Goal: Task Accomplishment & Management: Complete application form

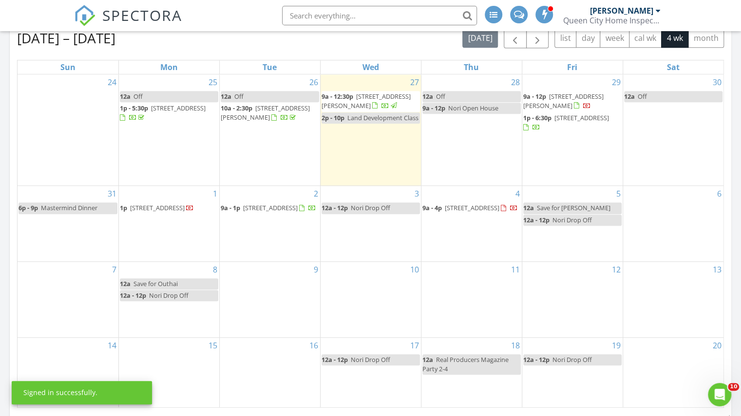
scroll to position [341, 0]
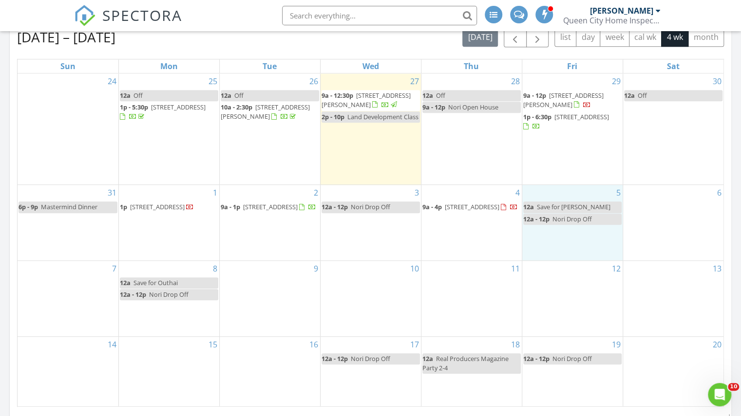
click at [564, 236] on div "5 12a Save for Cindy 12a - 12p Nori Drop Off" at bounding box center [572, 222] width 100 height 75
click at [569, 212] on link "Event" at bounding box center [570, 213] width 50 height 16
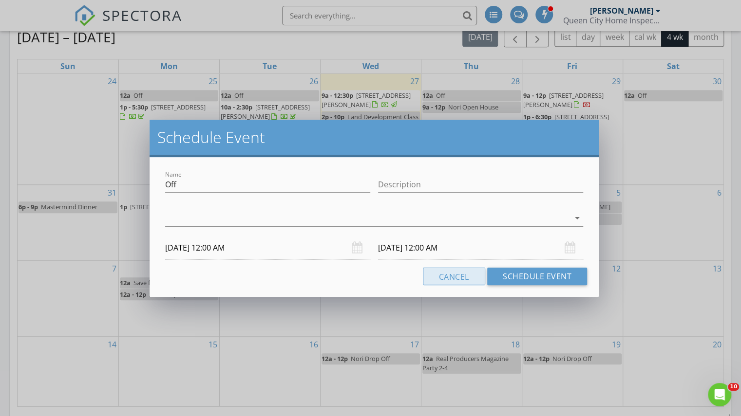
click at [474, 278] on button "Cancel" at bounding box center [454, 277] width 62 height 18
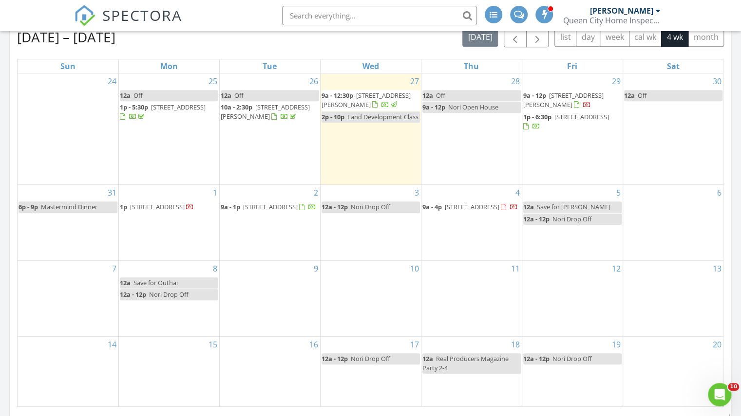
click at [560, 242] on div "5 12a Save for Cindy 12a - 12p Nori Drop Off" at bounding box center [572, 222] width 100 height 75
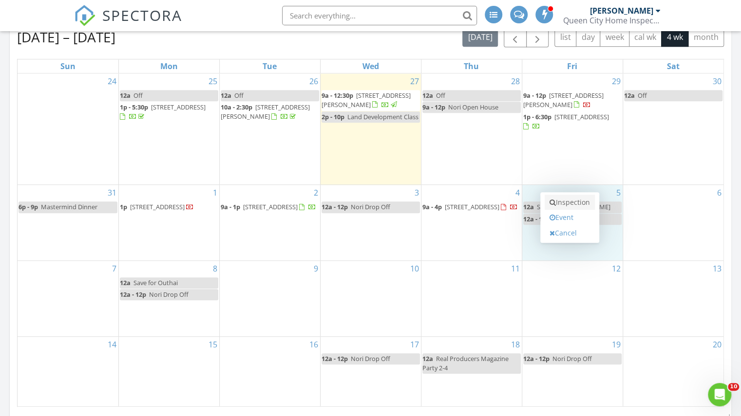
click at [564, 204] on link "Inspection" at bounding box center [570, 203] width 50 height 16
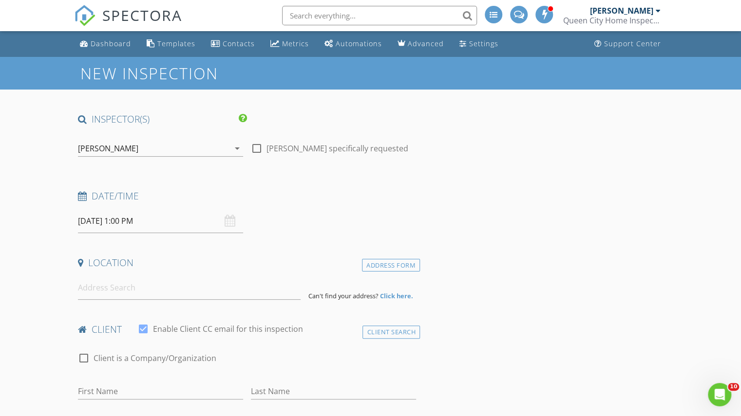
scroll to position [116, 0]
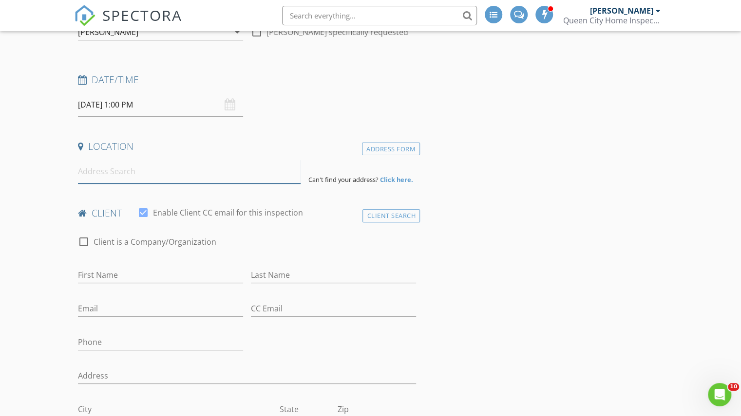
click at [127, 174] on input at bounding box center [189, 172] width 223 height 24
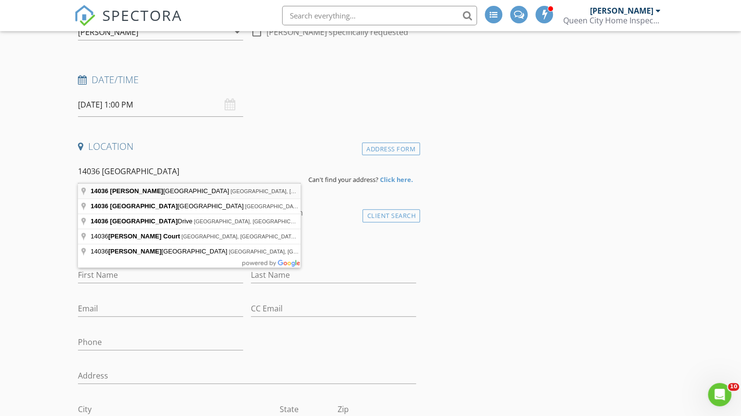
type input "14036 Asbury Park Road, Huntersville, NC, USA"
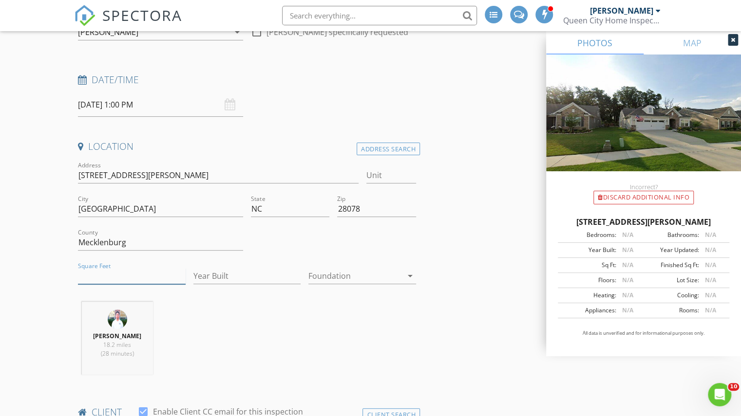
click at [107, 276] on input "Square Feet" at bounding box center [132, 276] width 108 height 16
type input "1822"
click at [216, 279] on input "Year Built" at bounding box center [247, 276] width 108 height 16
click at [122, 173] on input "[STREET_ADDRESS][PERSON_NAME]" at bounding box center [218, 176] width 280 height 16
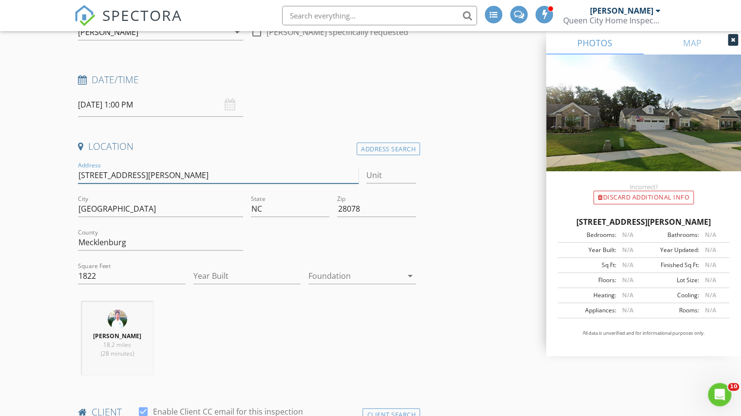
click at [122, 173] on input "14036 Asbury Park Rd" at bounding box center [218, 176] width 280 height 16
click at [233, 278] on input "Year Built" at bounding box center [247, 276] width 108 height 16
type input "2019"
click at [326, 279] on div at bounding box center [355, 276] width 94 height 16
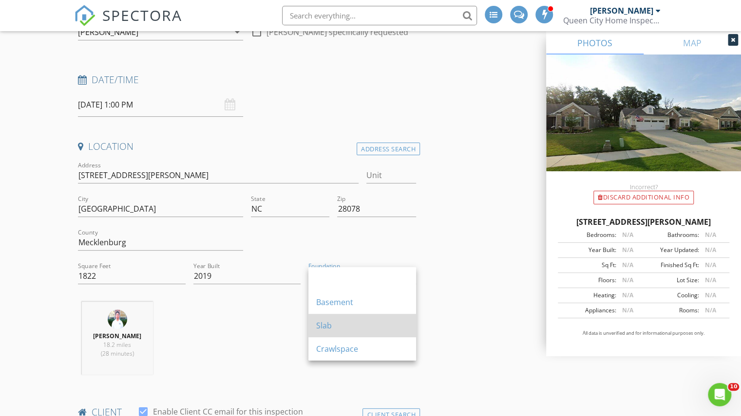
click at [331, 336] on div "Slab" at bounding box center [362, 325] width 92 height 23
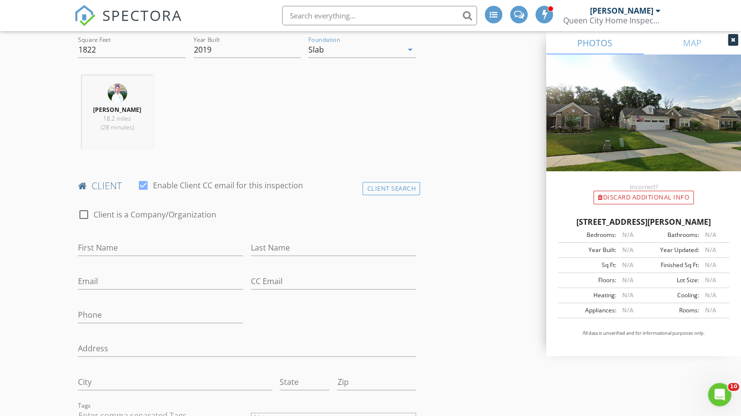
scroll to position [345, 0]
click at [118, 254] on input "First Name" at bounding box center [160, 246] width 165 height 16
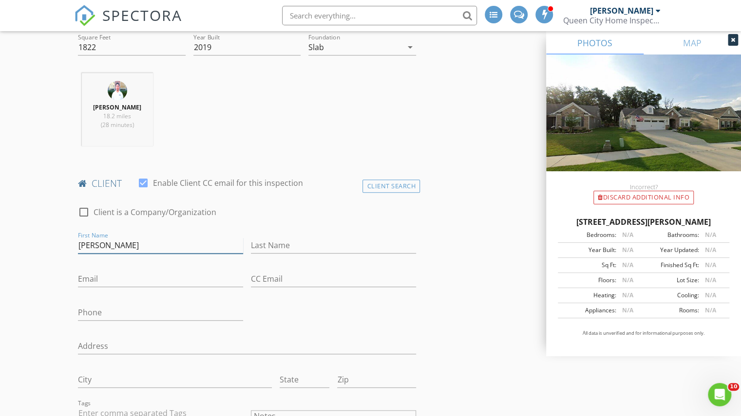
type input "Dale"
click at [308, 250] on input "Last Name" at bounding box center [333, 246] width 165 height 16
type input "[PERSON_NAME]"
click at [192, 281] on input "Email" at bounding box center [160, 279] width 165 height 16
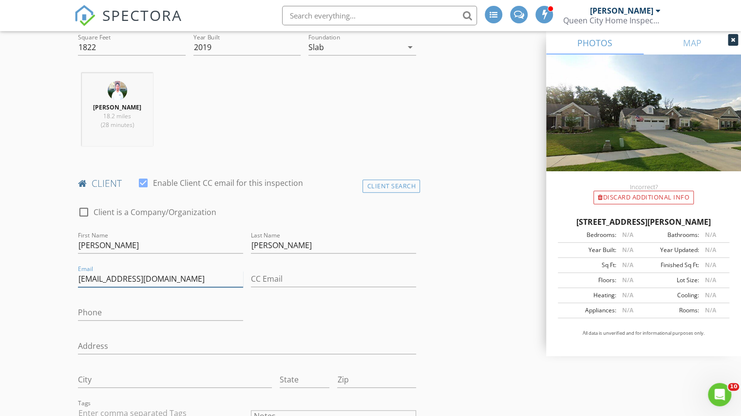
type input "[EMAIL_ADDRESS][DOMAIN_NAME]"
click at [128, 254] on input "Dale" at bounding box center [160, 246] width 165 height 16
type input "[PERSON_NAME] & [PERSON_NAME]"
click at [111, 320] on input "Phone" at bounding box center [160, 313] width 165 height 16
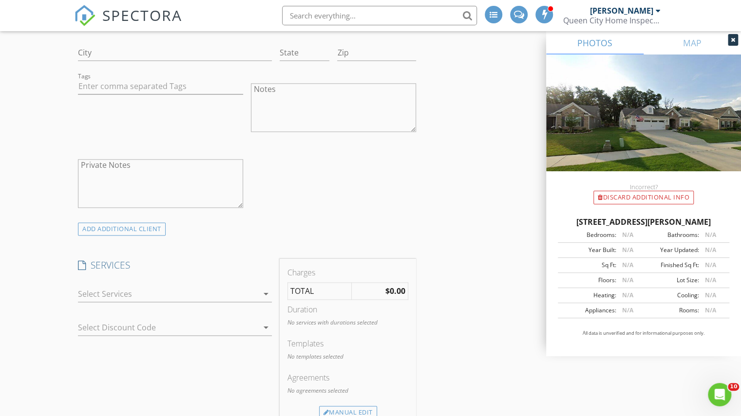
scroll to position [677, 0]
type input "[PHONE_NUMBER]"
click at [120, 297] on div at bounding box center [168, 291] width 180 height 16
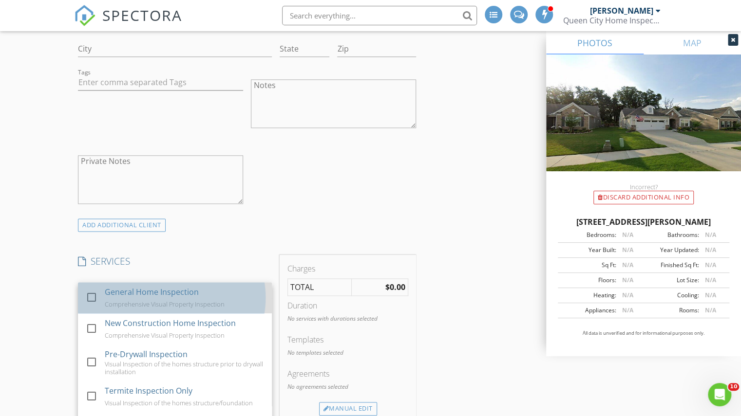
click at [106, 308] on div "Comprehensive Visual Property Inspection" at bounding box center [165, 305] width 120 height 8
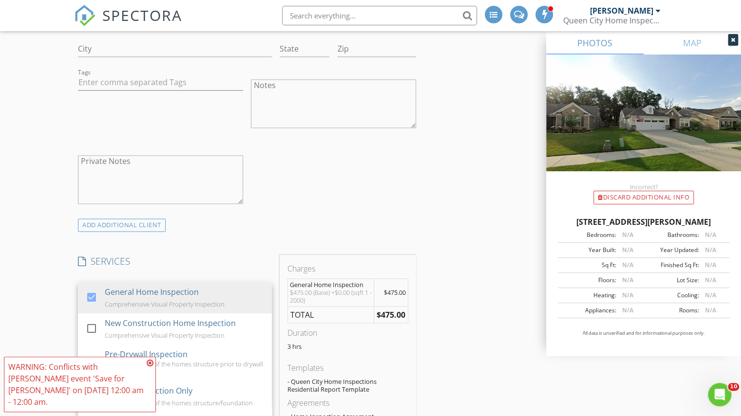
click at [57, 299] on div "New Inspection INSPECTOR(S) check_box Robert Heginbotham PRIMARY Robert Heginbo…" at bounding box center [370, 354] width 741 height 1949
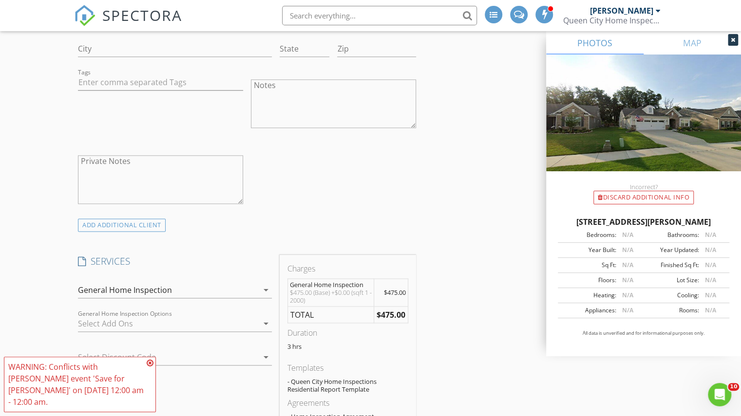
scroll to position [764, 0]
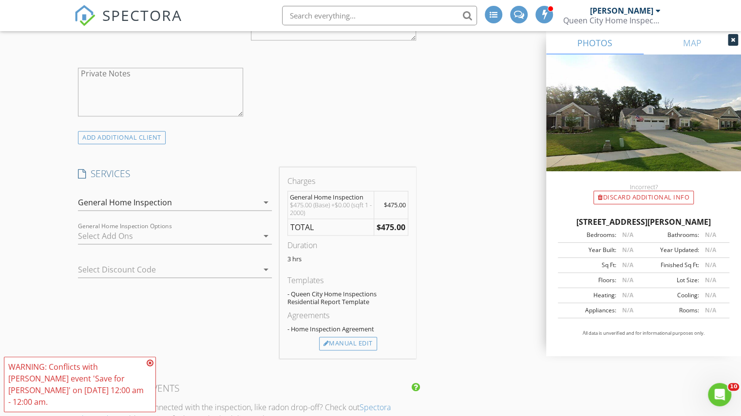
click at [110, 241] on div at bounding box center [168, 236] width 180 height 16
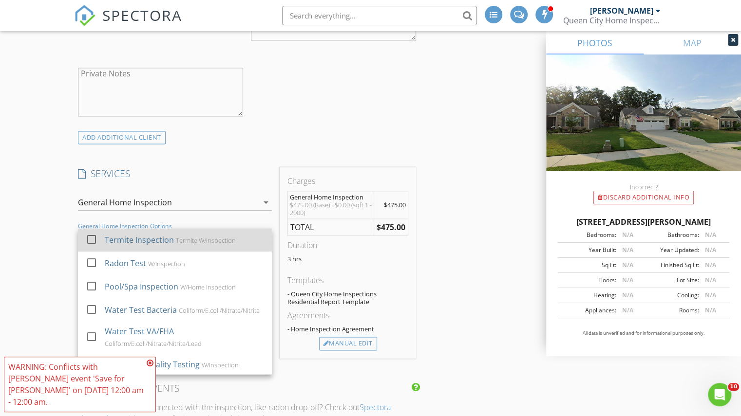
click at [113, 246] on div "Termite Inspection" at bounding box center [139, 240] width 69 height 12
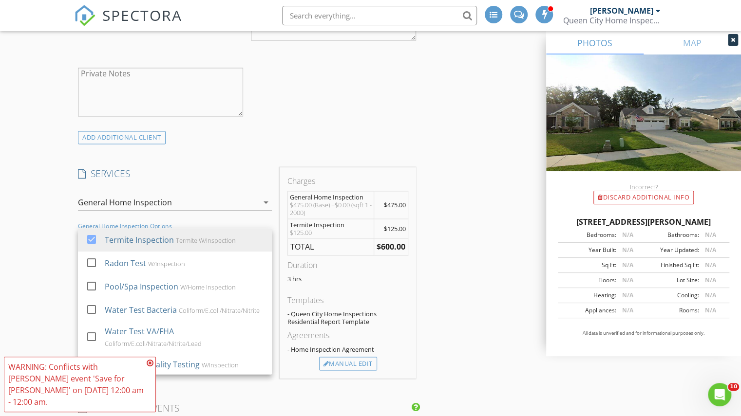
click at [48, 258] on div "New Inspection INSPECTOR(S) check_box Robert Heginbotham PRIMARY Robert Heginbo…" at bounding box center [370, 277] width 741 height 1969
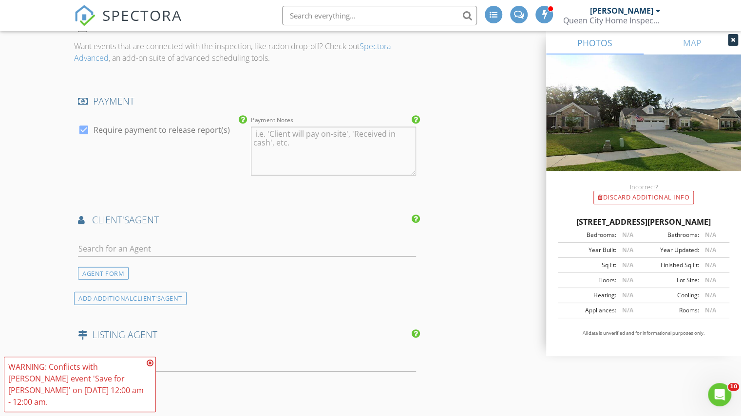
scroll to position [1169, 0]
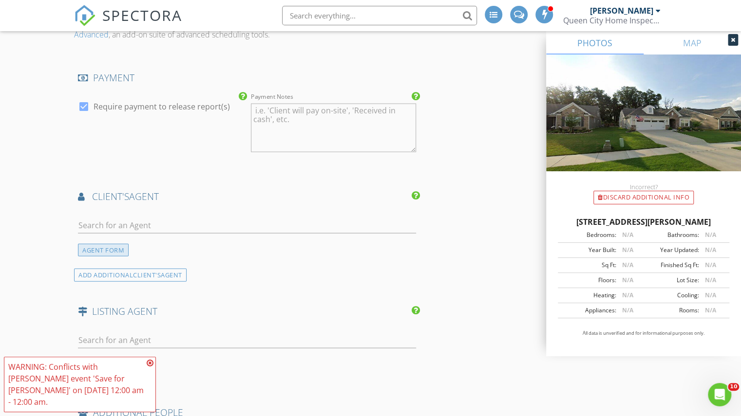
click at [104, 254] on div "AGENT FORM" at bounding box center [103, 250] width 51 height 13
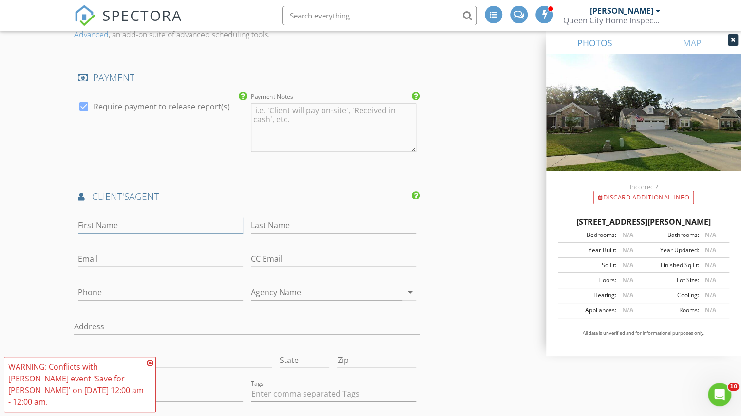
click at [98, 230] on input "First Name" at bounding box center [160, 226] width 165 height 16
type input "[PERSON_NAME]"
click at [251, 231] on input "Last Name" at bounding box center [333, 226] width 165 height 16
type input "[PERSON_NAME]"
click at [197, 264] on input "Email" at bounding box center [160, 259] width 165 height 16
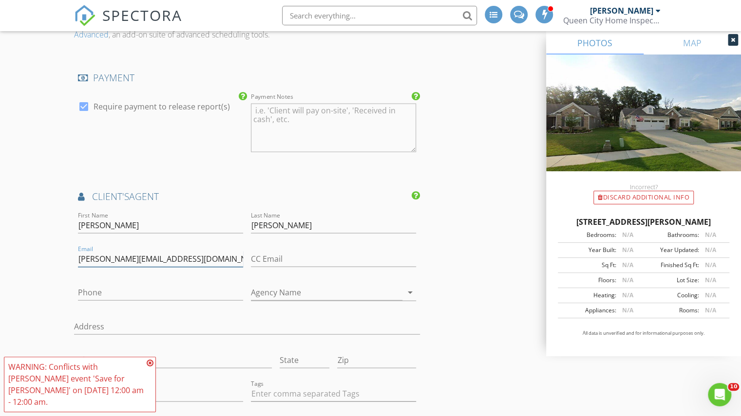
type input "[PERSON_NAME][EMAIL_ADDRESS][DOMAIN_NAME]"
click at [154, 294] on input "Phone" at bounding box center [160, 293] width 165 height 16
type input "[PHONE_NUMBER]"
click at [151, 367] on icon at bounding box center [150, 363] width 7 height 8
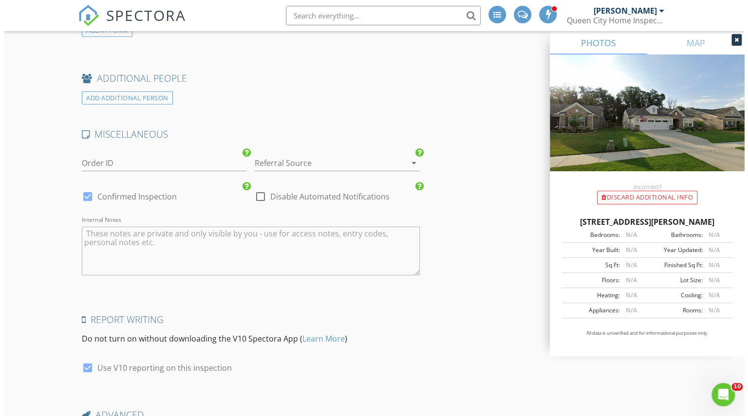
scroll to position [1857, 0]
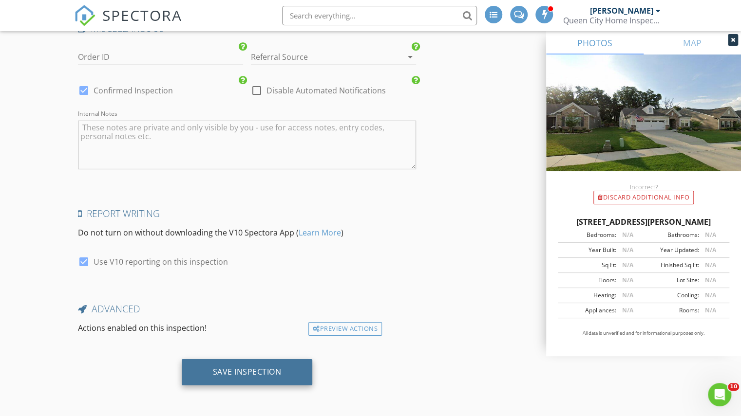
click at [237, 369] on div "Save Inspection" at bounding box center [247, 372] width 69 height 10
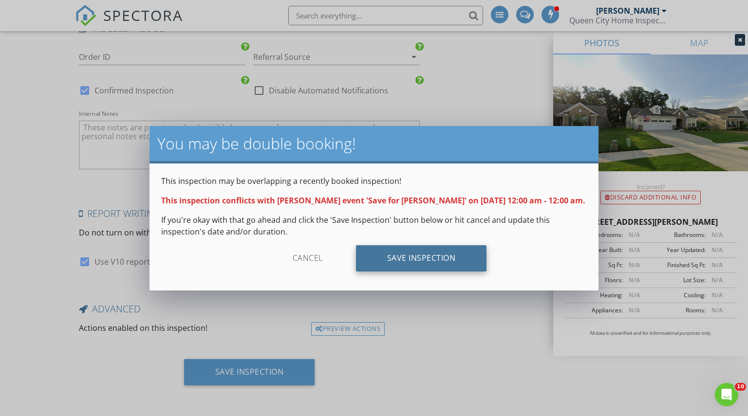
click at [402, 258] on div "Save Inspection" at bounding box center [421, 258] width 131 height 26
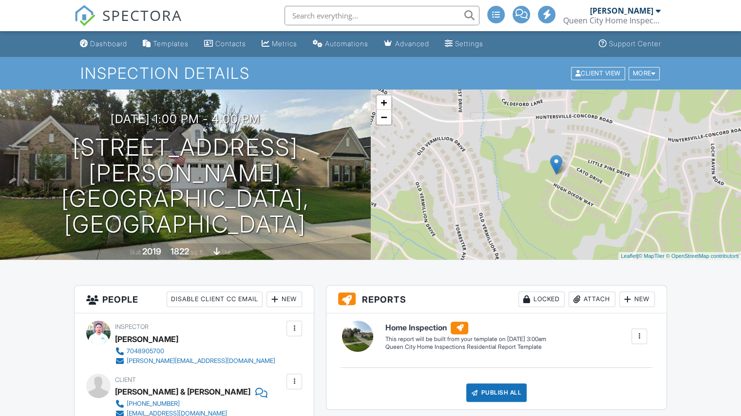
click at [101, 13] on link "SPECTORA" at bounding box center [128, 23] width 108 height 20
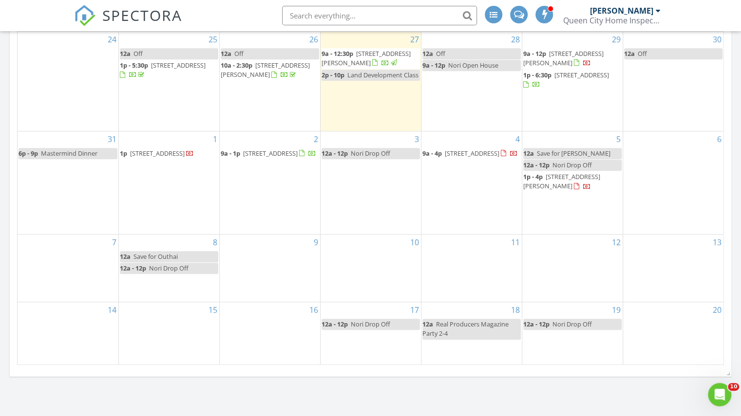
scroll to position [381, 0]
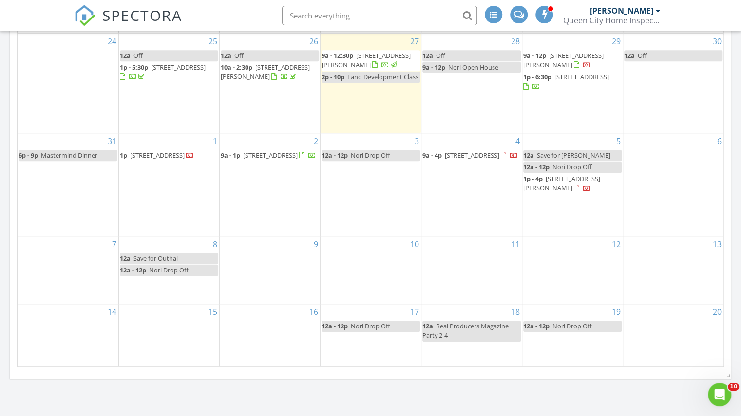
click at [565, 153] on span "Save for Cindy" at bounding box center [574, 155] width 74 height 9
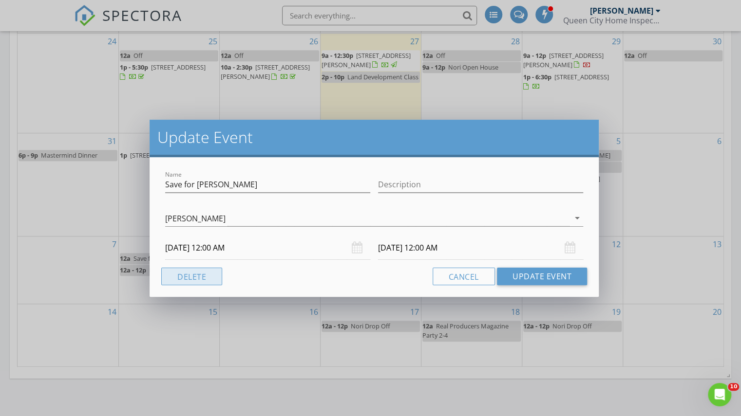
click at [204, 273] on button "Delete" at bounding box center [191, 277] width 61 height 18
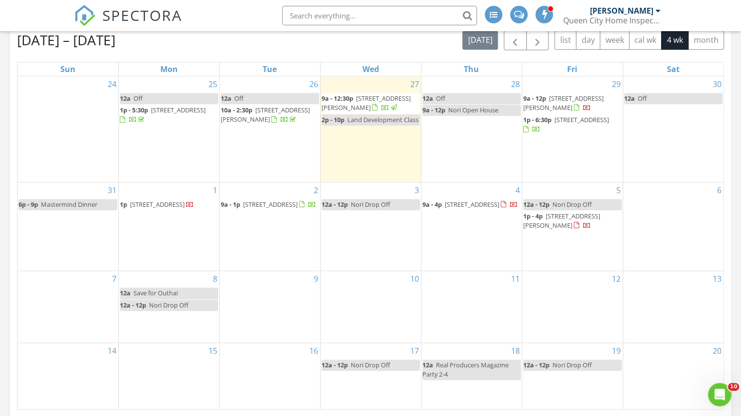
scroll to position [338, 0]
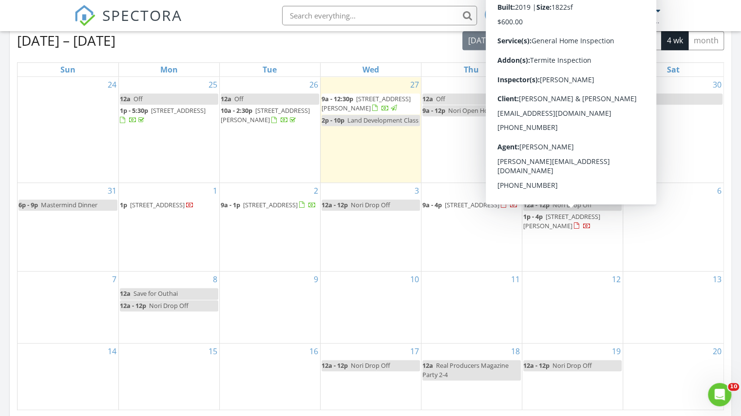
click at [561, 219] on span "14036 Asbury Park Rd, Huntersville 28078" at bounding box center [561, 221] width 77 height 18
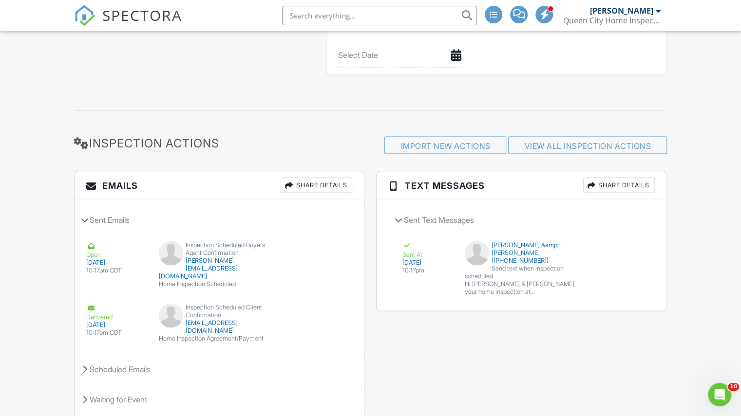
scroll to position [1064, 0]
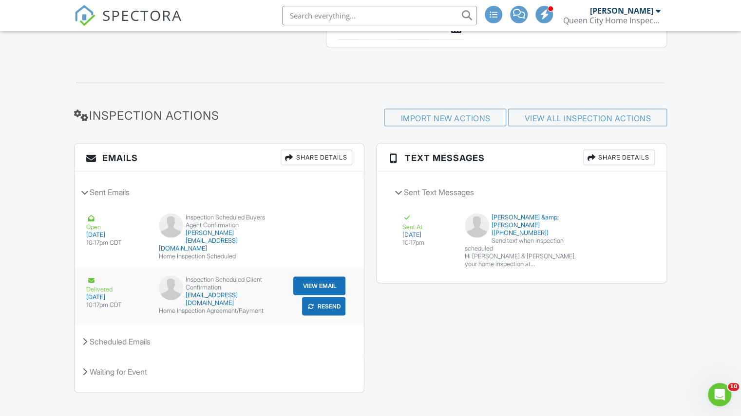
click at [260, 307] on div "Home Inspection Agreement/Payment" at bounding box center [219, 311] width 121 height 8
click at [309, 278] on button "View Email" at bounding box center [319, 286] width 52 height 19
click at [139, 16] on span "SPECTORA" at bounding box center [142, 15] width 80 height 20
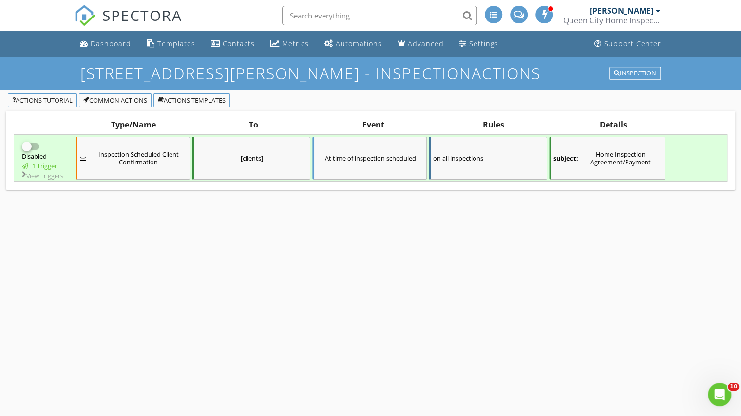
click at [148, 171] on div "Inspection Scheduled Client Confirmation" at bounding box center [132, 158] width 114 height 43
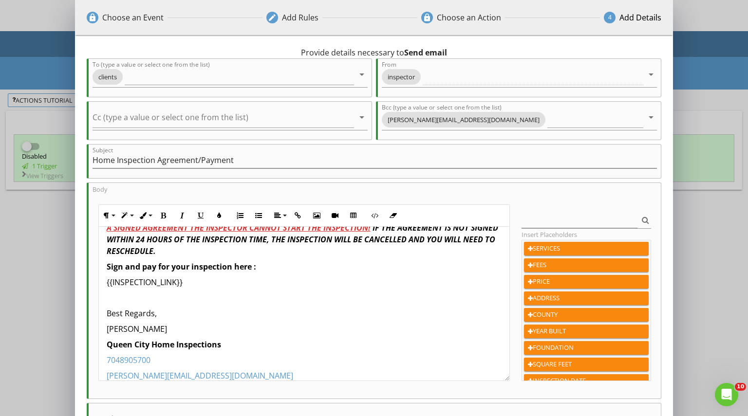
scroll to position [122, 0]
click at [38, 234] on div "lock Choose an Event edit Add Rules lock Choose an Action 4 Add Details 0 hours…" at bounding box center [374, 256] width 748 height 512
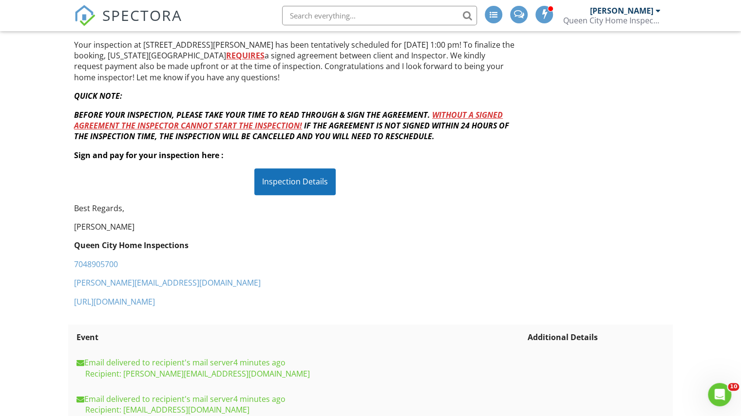
click at [297, 188] on div "Inspection Details" at bounding box center [294, 182] width 81 height 26
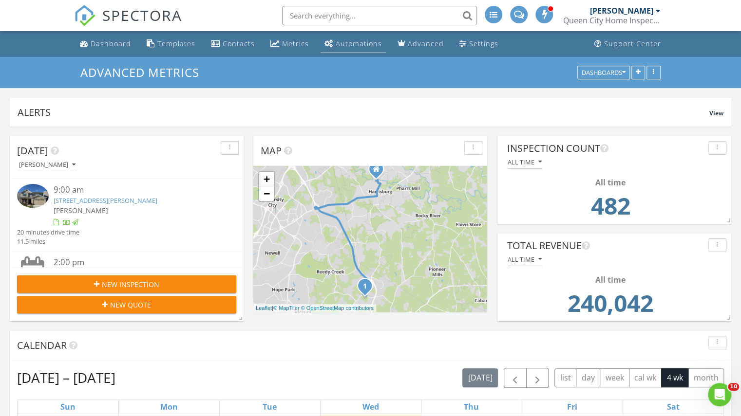
click at [363, 46] on div "Automations" at bounding box center [359, 43] width 46 height 9
